Goal: Check status: Check status

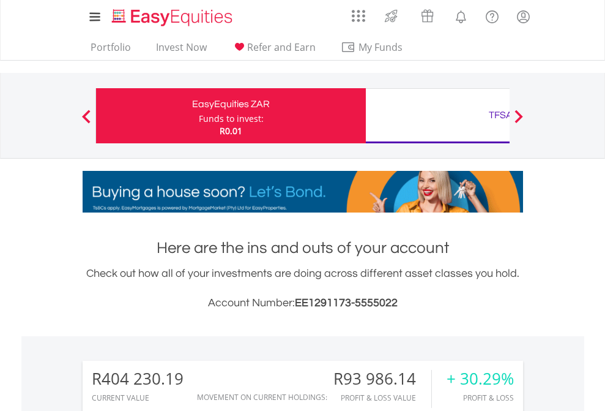
scroll to position [117, 192]
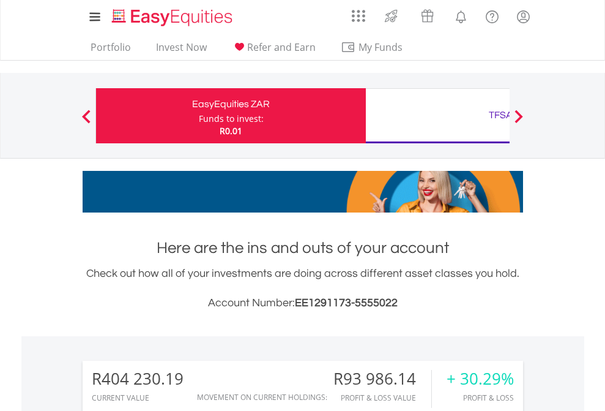
click at [199, 116] on div "Funds to invest:" at bounding box center [231, 119] width 65 height 12
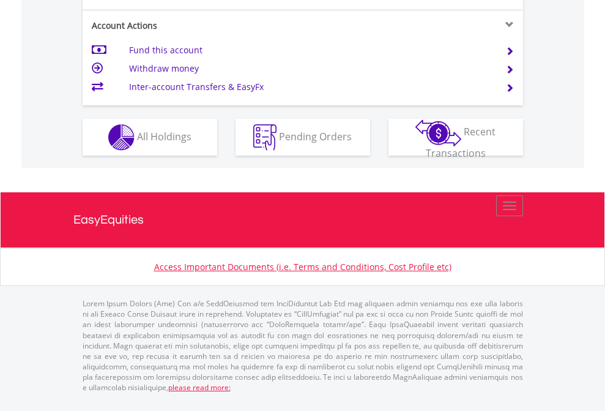
scroll to position [1197, 0]
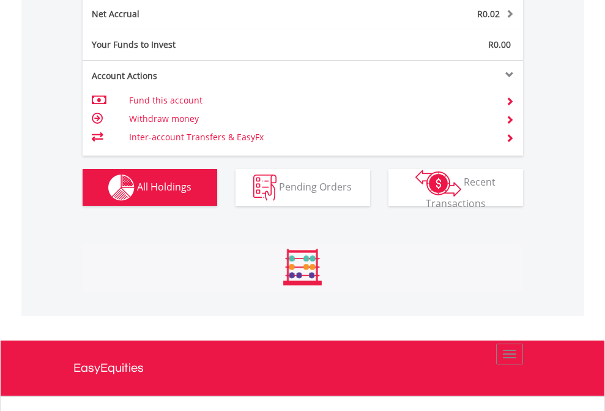
scroll to position [117, 192]
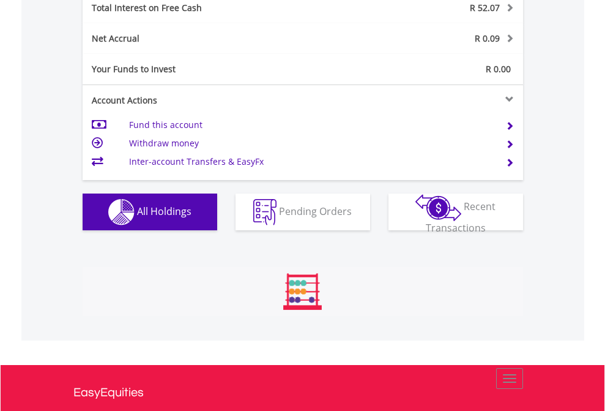
scroll to position [117, 192]
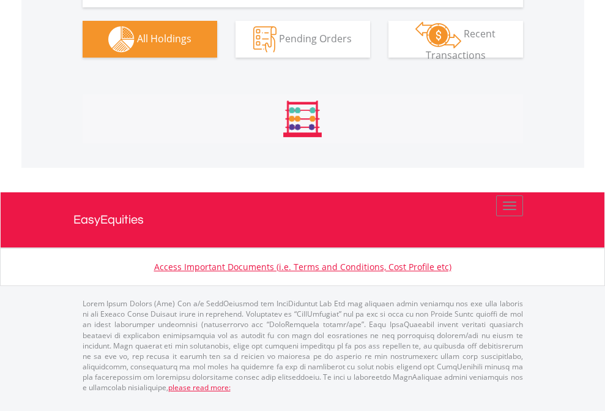
scroll to position [1361, 0]
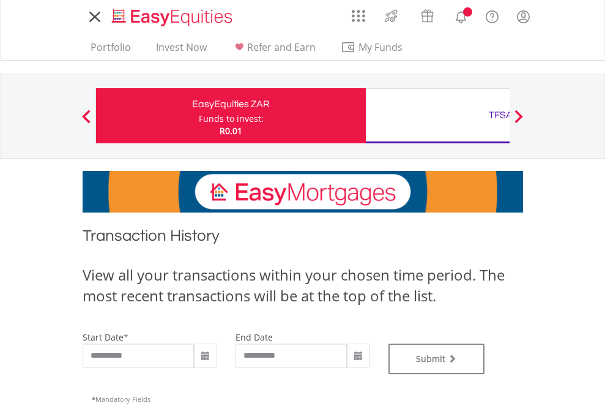
type input "**********"
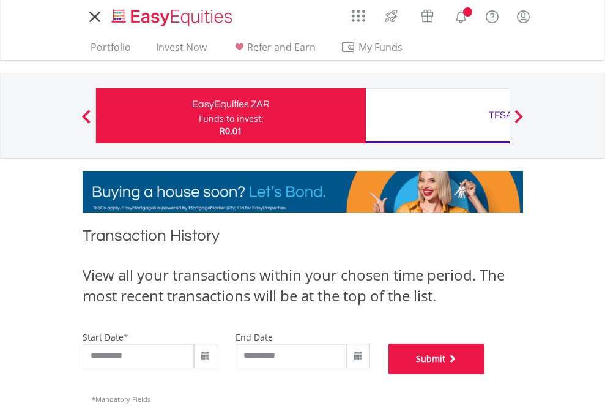
click at [485, 374] on button "Submit" at bounding box center [436, 358] width 97 height 31
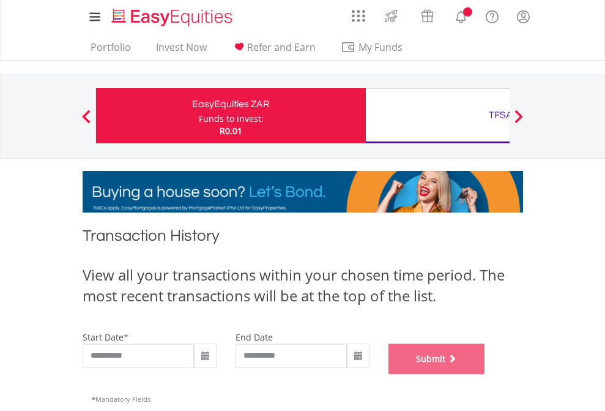
scroll to position [496, 0]
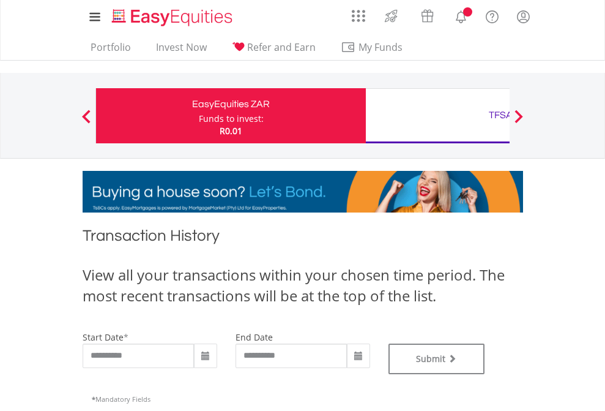
click at [437, 116] on div "TFSA" at bounding box center [500, 114] width 255 height 17
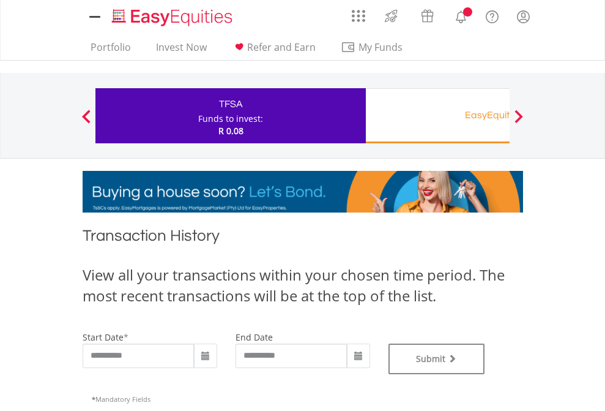
type input "**********"
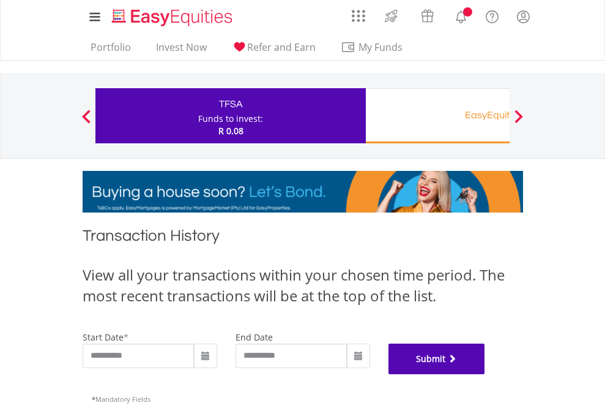
click at [485, 374] on button "Submit" at bounding box center [436, 358] width 97 height 31
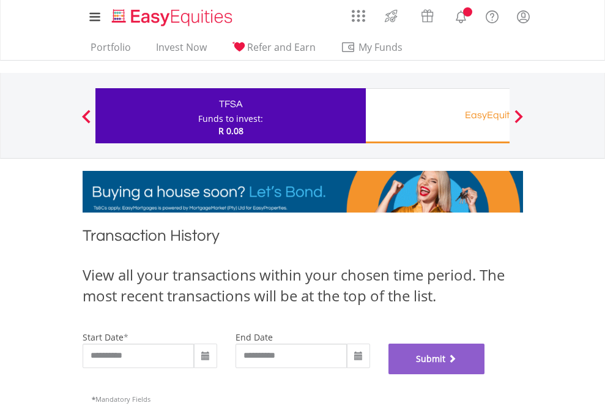
scroll to position [496, 0]
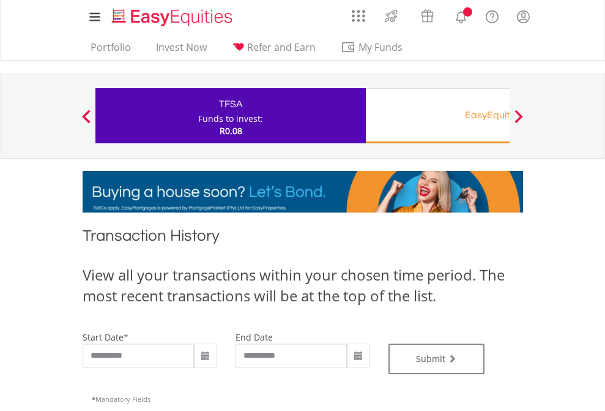
click at [437, 116] on div "EasyEquities RA" at bounding box center [500, 114] width 255 height 17
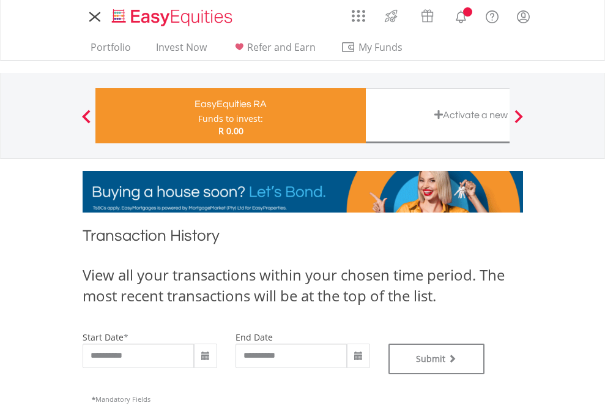
type input "**********"
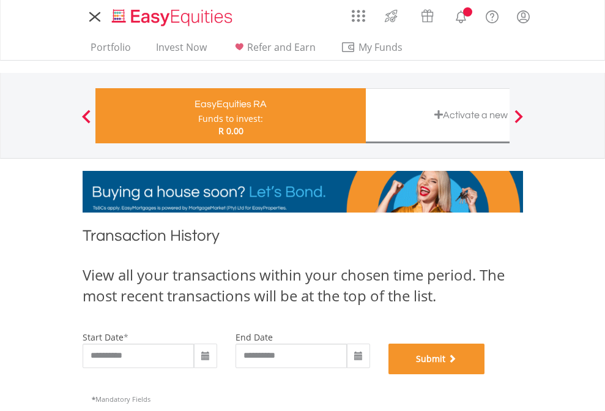
click at [485, 374] on button "Submit" at bounding box center [436, 358] width 97 height 31
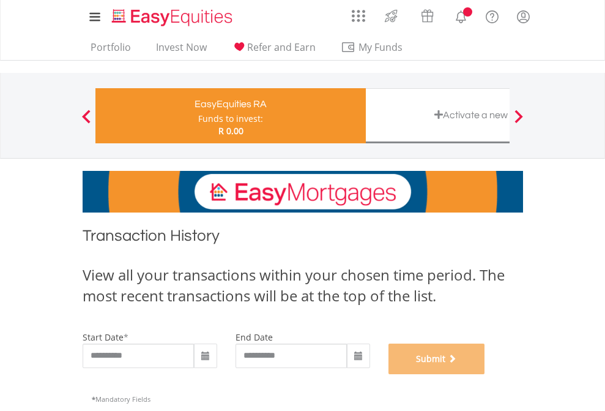
scroll to position [496, 0]
